Goal: Navigation & Orientation: Find specific page/section

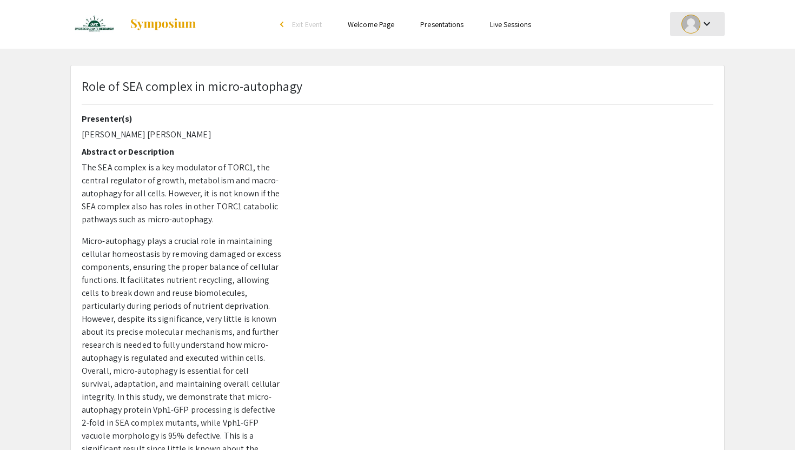
click at [706, 27] on mat-icon "keyboard_arrow_down" at bounding box center [707, 23] width 13 height 13
click at [706, 50] on button "My Account" at bounding box center [703, 54] width 67 height 26
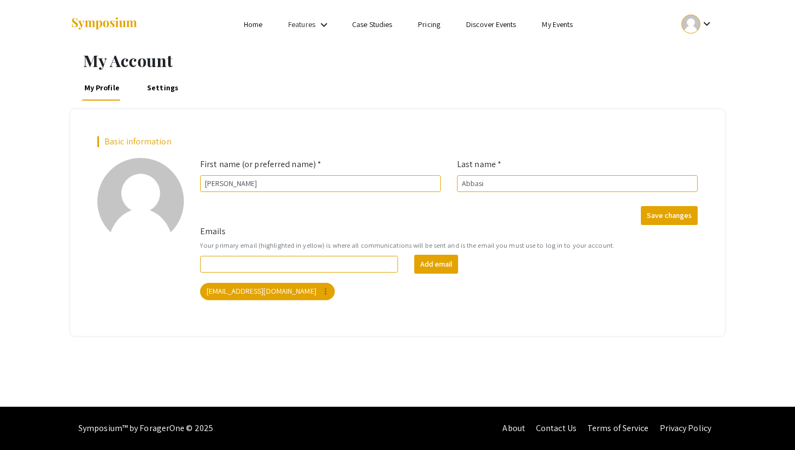
click at [165, 87] on link "Settings" at bounding box center [162, 88] width 35 height 26
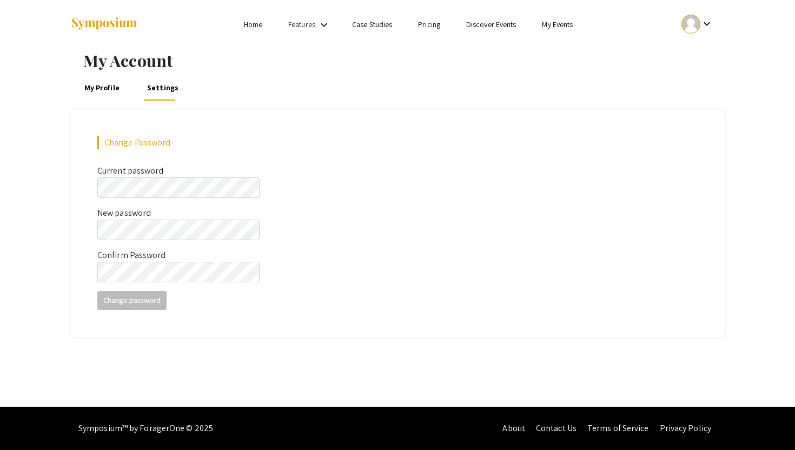
click at [113, 87] on link "My Profile" at bounding box center [101, 88] width 39 height 26
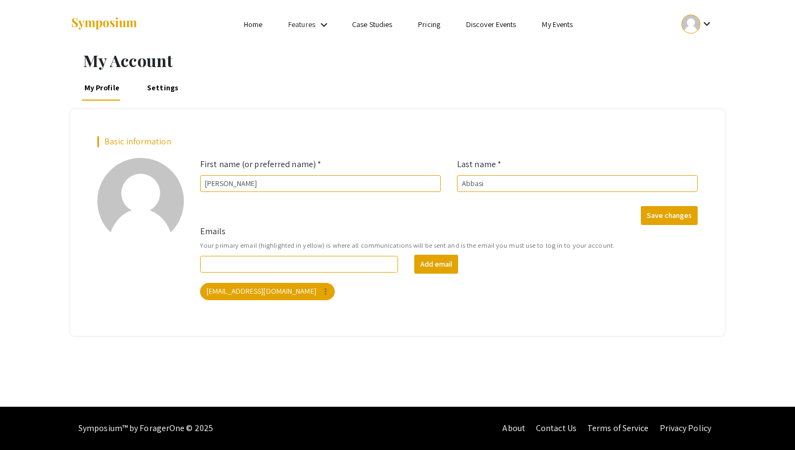
click at [251, 29] on link "Home" at bounding box center [253, 24] width 18 height 10
